Goal: Navigation & Orientation: Find specific page/section

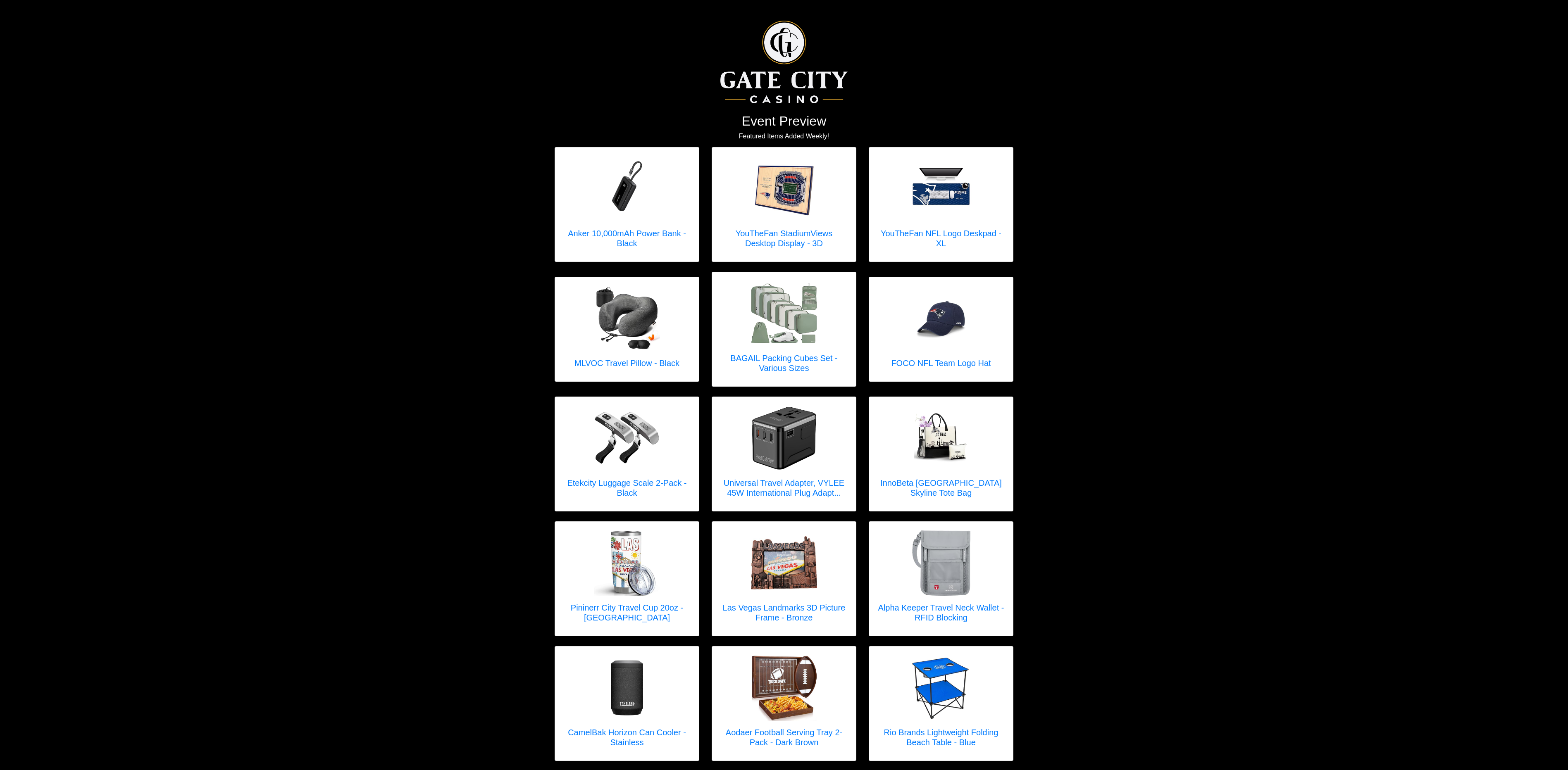
drag, startPoint x: 1550, startPoint y: 0, endPoint x: 1228, endPoint y: 164, distance: 361.4
click at [1227, 167] on div "Event Preview Featured Items Added Weekly! Anker 10,000mAh Power Bank - Black X…" at bounding box center [784, 525] width 1568 height 1050
drag, startPoint x: 1026, startPoint y: 113, endPoint x: 773, endPoint y: 58, distance: 258.9
click at [1026, 113] on div "Event Preview Featured Items Added Weekly! Anker 10,000mAh Power Bank - Black X…" at bounding box center [784, 525] width 1568 height 1050
